Goal: Task Accomplishment & Management: Complete application form

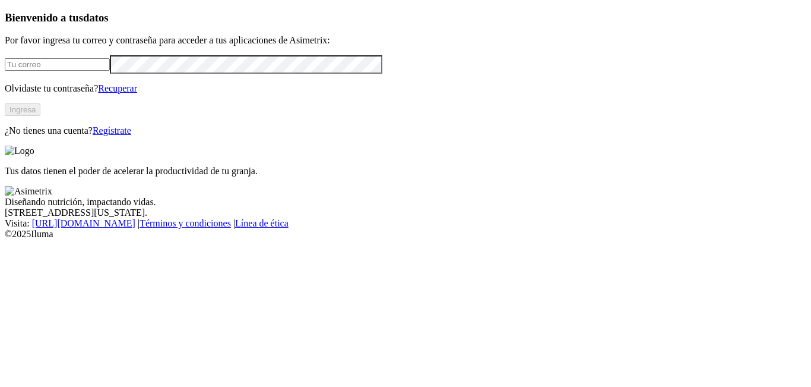
click at [110, 71] on input "email" at bounding box center [57, 64] width 105 height 12
click at [110, 71] on input "[EMAIL_ADDRESS][DOMAIN_NAME]" at bounding box center [57, 64] width 105 height 12
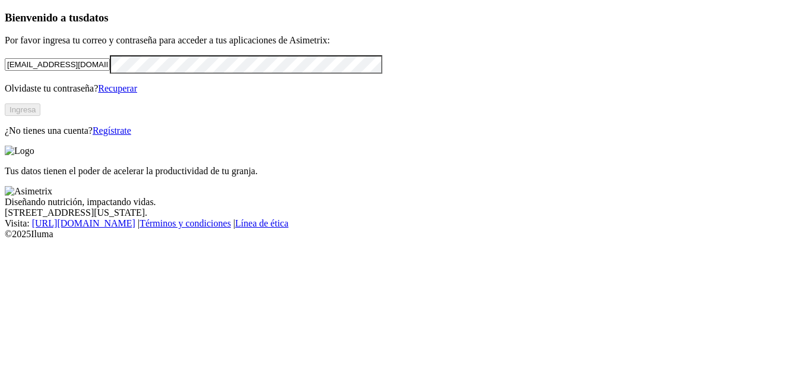
click at [110, 71] on input "[EMAIL_ADDRESS][DOMAIN_NAME]" at bounding box center [57, 64] width 105 height 12
type input "B"
click at [131, 135] on link "Regístrate" at bounding box center [112, 130] width 39 height 10
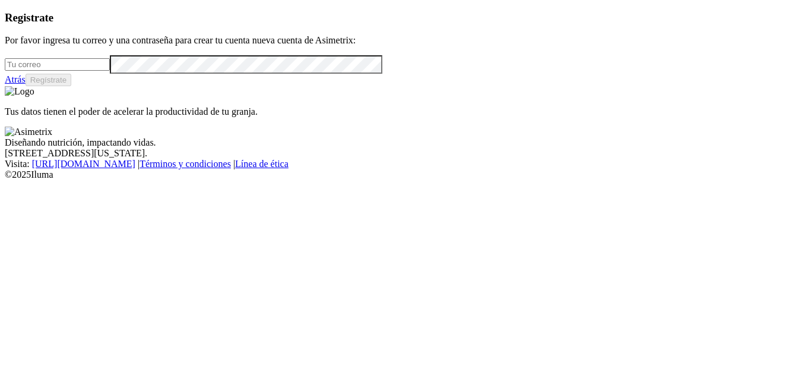
click at [110, 71] on input "email" at bounding box center [57, 64] width 105 height 12
